Goal: Navigation & Orientation: Understand site structure

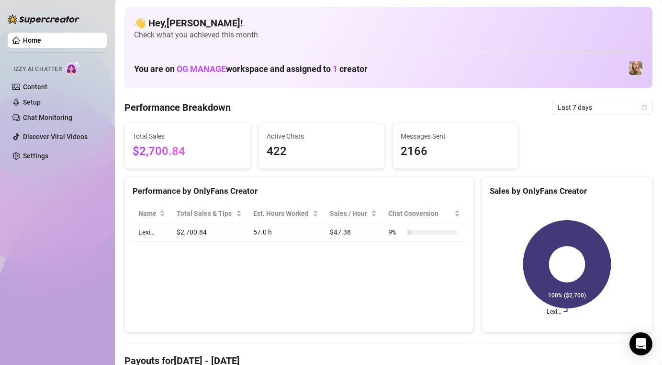
drag, startPoint x: 183, startPoint y: 72, endPoint x: 216, endPoint y: 72, distance: 32.6
click at [197, 72] on span "OG MANAGE" at bounding box center [201, 69] width 49 height 10
click at [216, 72] on span "OG MANAGE" at bounding box center [201, 69] width 49 height 10
drag, startPoint x: 224, startPoint y: 71, endPoint x: 148, endPoint y: 68, distance: 76.2
click at [148, 68] on h1 "You are on OG MANAGE workspace and assigned to 1 creator" at bounding box center [251, 69] width 234 height 11
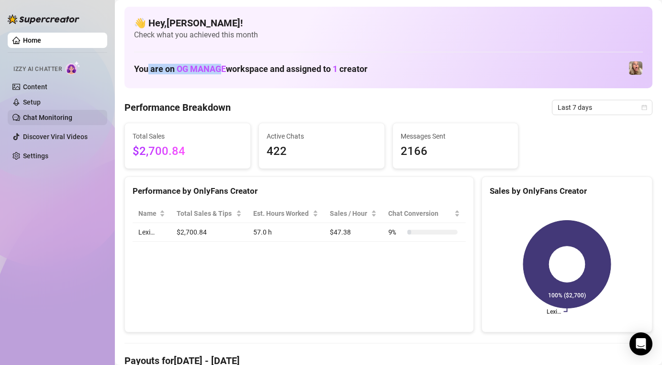
click at [44, 121] on link "Chat Monitoring" at bounding box center [47, 118] width 49 height 8
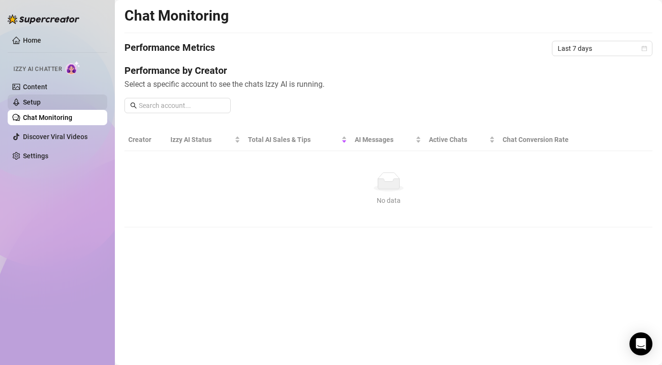
click at [41, 101] on link "Setup" at bounding box center [32, 102] width 18 height 8
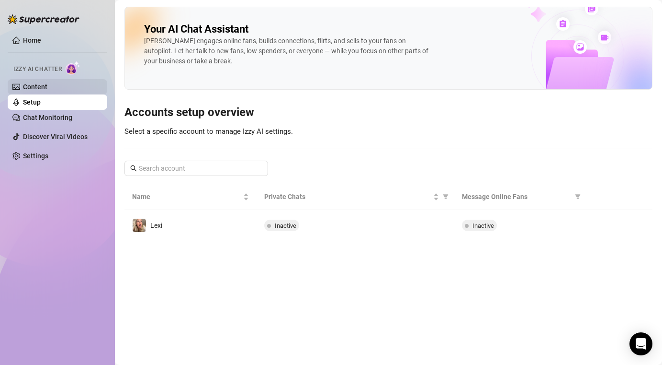
click at [47, 89] on link "Content" at bounding box center [35, 87] width 24 height 8
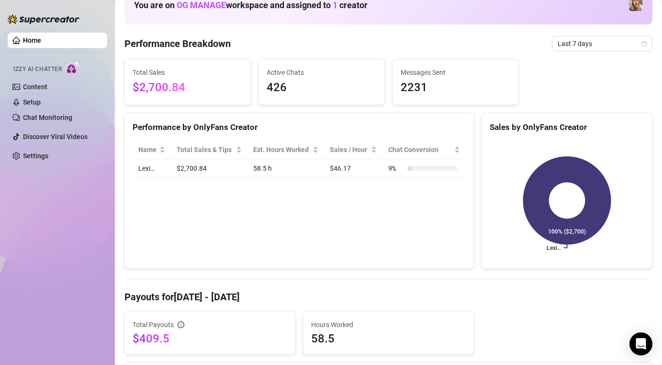
scroll to position [66, 0]
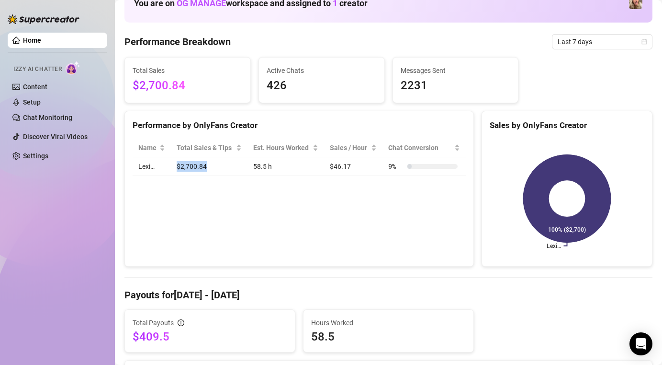
drag, startPoint x: 172, startPoint y: 161, endPoint x: 227, endPoint y: 161, distance: 54.1
click at [227, 161] on td "$2,700.84" at bounding box center [209, 166] width 77 height 19
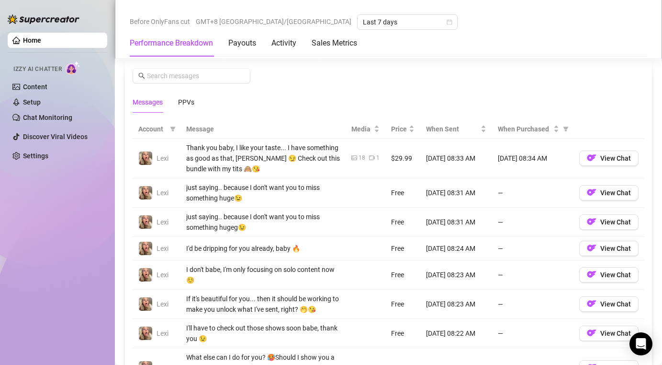
scroll to position [850, 0]
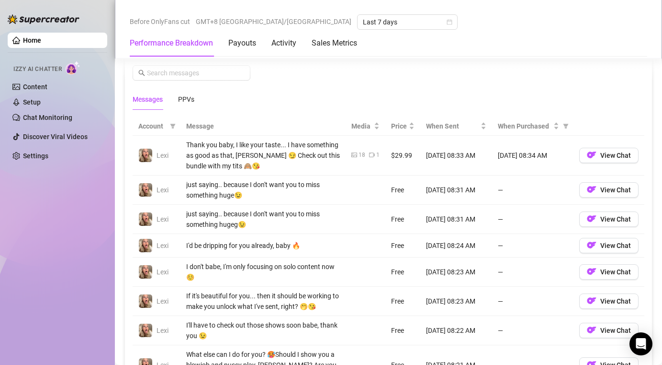
click at [316, 205] on td "just saying.. because I don't want you to miss something hugeg😉" at bounding box center [263, 219] width 165 height 29
click at [41, 36] on link "Home" at bounding box center [32, 40] width 18 height 8
click at [23, 36] on link "Home" at bounding box center [32, 40] width 18 height 8
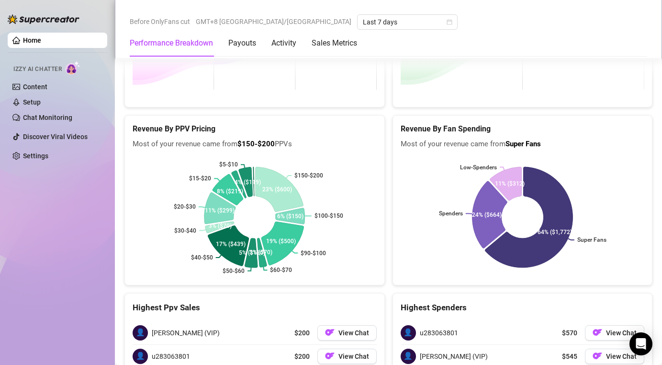
scroll to position [1470, 0]
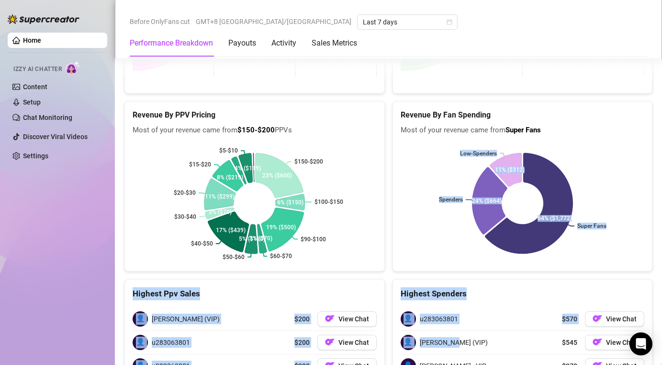
drag, startPoint x: 498, startPoint y: 338, endPoint x: 393, endPoint y: 182, distance: 188.8
click at [393, 182] on div "Super Fans Spenders Low-Spenders 64% ($1,772) 24% ($664) 11% ($312)" at bounding box center [523, 203] width 260 height 135
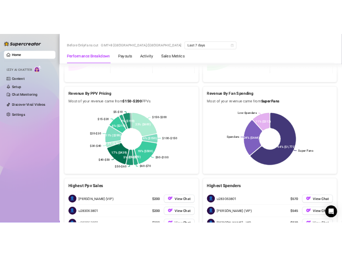
scroll to position [1589, 0]
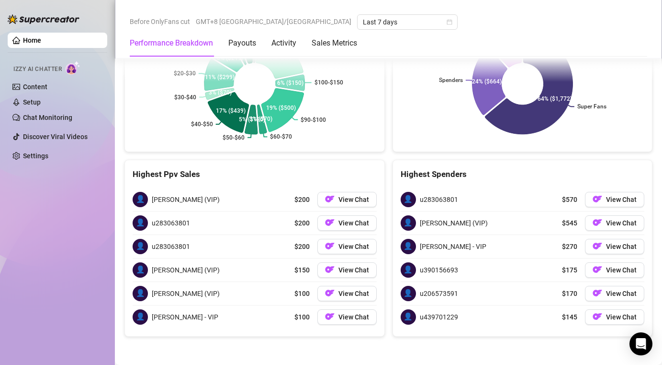
click at [83, 11] on div "Home Izzy AI Chatter Content Setup Chat Monitoring Discover Viral Videos Settin…" at bounding box center [58, 178] width 100 height 356
drag, startPoint x: 428, startPoint y: 234, endPoint x: 630, endPoint y: 233, distance: 201.7
click at [630, 234] on div "👤 u283063801 $570 View Chat 👤 [PERSON_NAME] (VIP) $545 View Chat 👤 [PERSON_NAME…" at bounding box center [523, 258] width 244 height 140
click at [597, 268] on img "button" at bounding box center [598, 269] width 10 height 10
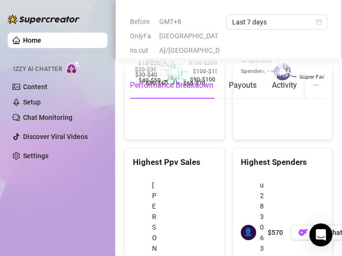
scroll to position [2060, 0]
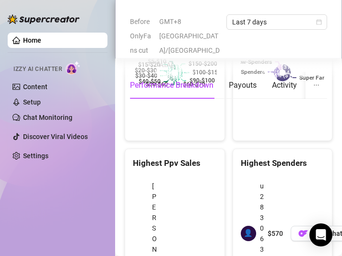
drag, startPoint x: 93, startPoint y: 43, endPoint x: 338, endPoint y: 128, distance: 259.2
